Goal: Find specific page/section: Find specific page/section

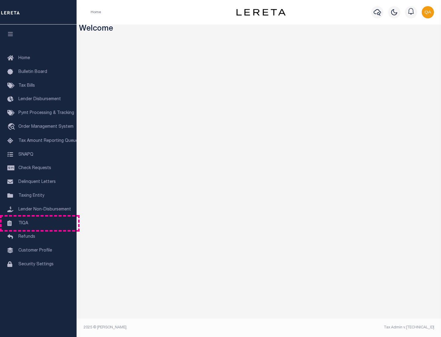
click at [38, 223] on link "TIQA" at bounding box center [38, 223] width 77 height 14
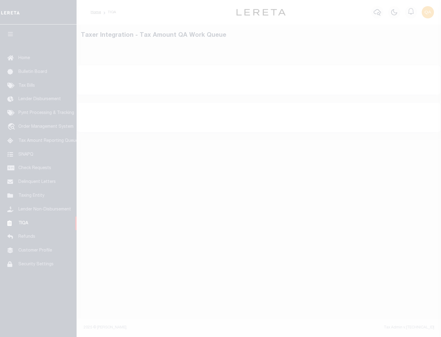
select select "200"
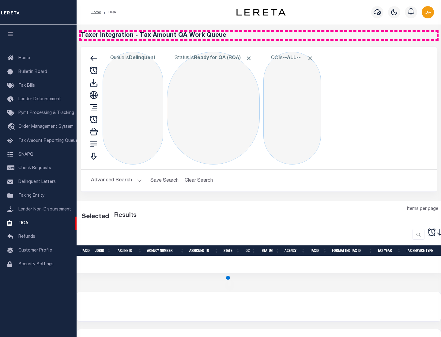
select select "200"
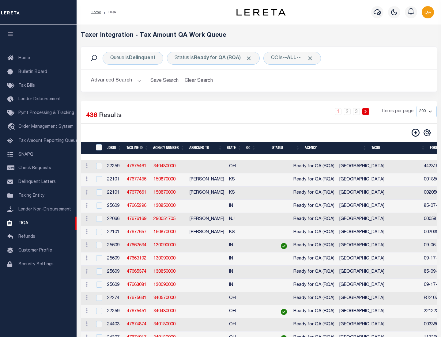
click at [251, 58] on span "Click to Remove" at bounding box center [249, 58] width 6 height 6
